Goal: Task Accomplishment & Management: Manage account settings

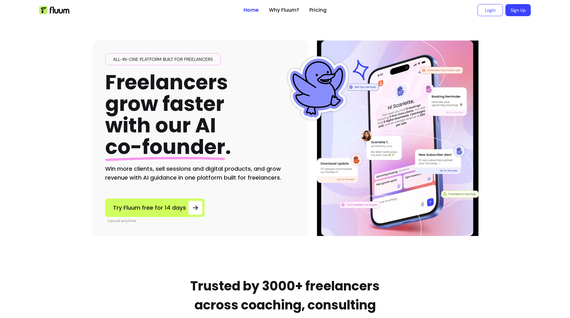
click at [489, 11] on link "Login" at bounding box center [489, 10] width 25 height 12
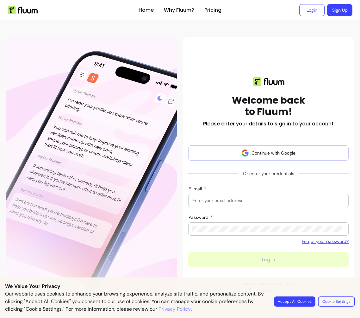
click at [242, 197] on div at bounding box center [268, 200] width 152 height 13
paste input "alouacheloan+testtour@gmail.com"
type input "alouacheloan+testtour@gmail.com"
click at [230, 233] on div at bounding box center [268, 229] width 152 height 13
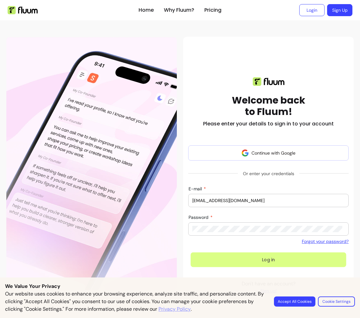
click at [261, 261] on button "Log in" at bounding box center [269, 259] width 156 height 15
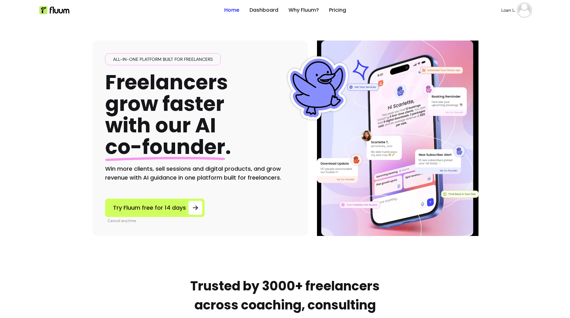
click at [524, 10] on img at bounding box center [524, 10] width 13 height 13
click at [492, 57] on span "Log Out" at bounding box center [499, 58] width 46 height 6
click at [482, 13] on link "Login" at bounding box center [489, 10] width 25 height 12
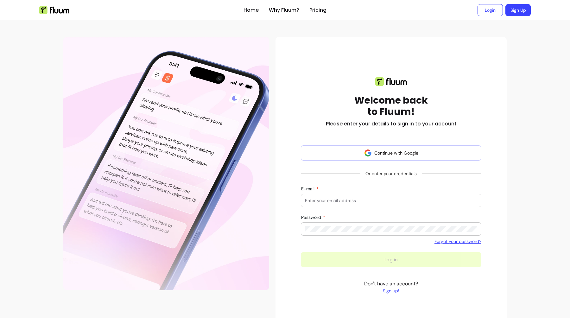
click at [325, 201] on input "E-mail" at bounding box center [391, 200] width 172 height 6
paste input "alouacheloan+testtour@gmail.com"
type input "alouacheloan+testtour@gmail.com"
click at [332, 225] on div at bounding box center [391, 229] width 172 height 13
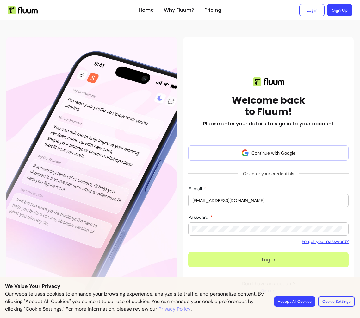
click at [269, 258] on button "Log in" at bounding box center [268, 259] width 161 height 15
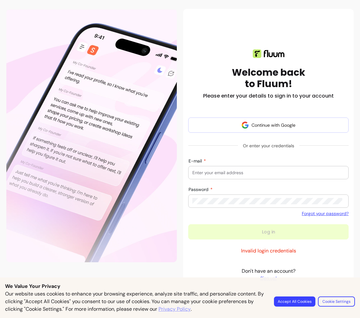
scroll to position [30, 0]
